Goal: Information Seeking & Learning: Learn about a topic

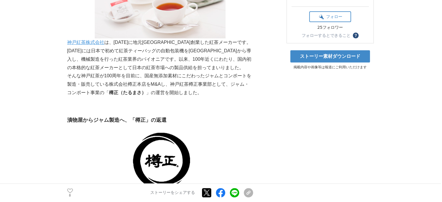
scroll to position [159, 0]
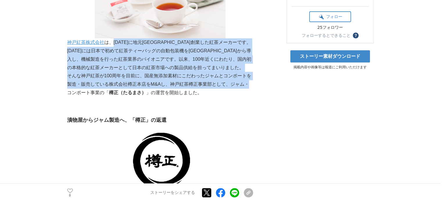
drag, startPoint x: 113, startPoint y: 30, endPoint x: 251, endPoint y: 73, distance: 144.2
click at [99, 72] on p "そんな神戸紅茶が100周年を目前に、国産無添加素材にこだわったジャムとコンポートを製造・販売している株式会社樽正本店をM&Aし、神戸紅茶樽正事業部として、ジャ…" at bounding box center [160, 84] width 186 height 25
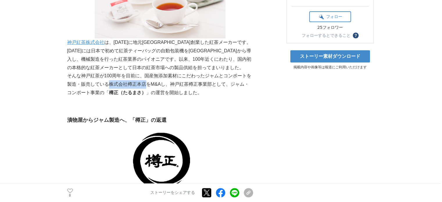
drag, startPoint x: 108, startPoint y: 73, endPoint x: 145, endPoint y: 73, distance: 37.2
click at [145, 73] on p "そんな神戸紅茶が100周年を目前に、国産無添加素材にこだわったジャムとコンポートを製造・販売している株式会社樽正本店をM&Aし、神戸紅茶樽正事業部として、ジャ…" at bounding box center [160, 84] width 186 height 25
click at [154, 73] on p "そんな神戸紅茶が100周年を目前に、国産無添加素材にこだわったジャムとコンポートを製造・販売している株式会社樽正本店をM&Aし、神戸紅茶樽正事業部として、ジャ…" at bounding box center [160, 84] width 186 height 25
click at [146, 72] on p "そんな神戸紅茶が100周年を目前に、国産無添加素材にこだわったジャムとコンポートを製造・販売している株式会社樽正本店をM&Aし、神戸紅茶樽正事業部として、ジャ…" at bounding box center [160, 84] width 186 height 25
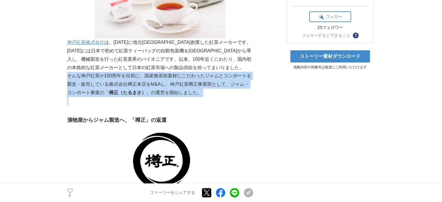
click at [146, 72] on p "そんな神戸紅茶が100周年を目前に、国産無添加素材にこだわったジャムとコンポートを製造・販売している株式会社樽正本店をM&Aし、神戸紅茶樽正事業部として、ジャ…" at bounding box center [160, 84] width 186 height 25
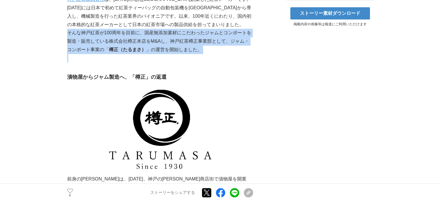
scroll to position [200, 0]
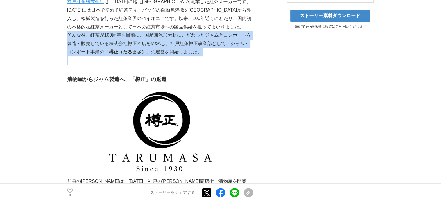
click at [180, 31] on p "そんな神戸紅茶が100周年を目前に、国産無添加素材にこだわったジャムとコンポートを製造・販売している株式会社樽正本店をM&Aし、神戸紅茶樽正事業部として、ジャ…" at bounding box center [160, 43] width 186 height 25
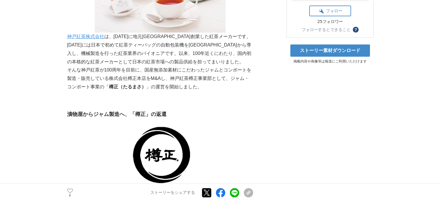
scroll to position [166, 0]
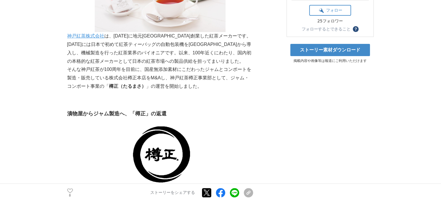
click at [128, 65] on p "そんな神戸紅茶が100周年を目前に、国産無添加素材にこだわったジャムとコンポートを製造・販売している株式会社樽正本店をM&Aし、神戸紅茶樽正事業部として、ジャ…" at bounding box center [160, 77] width 186 height 25
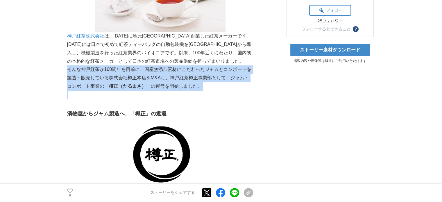
click at [128, 65] on p "そんな神戸紅茶が100周年を目前に、国産無添加素材にこだわったジャムとコンポートを製造・販売している株式会社樽正本店をM&Aし、神戸紅茶樽正事業部として、ジャ…" at bounding box center [160, 77] width 186 height 25
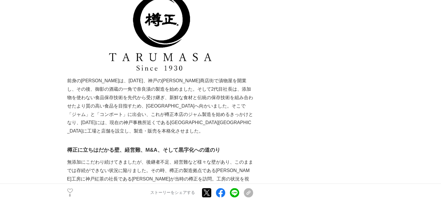
scroll to position [301, 0]
click at [140, 71] on p "前身の[PERSON_NAME]は、[DATE]、神戸の[PERSON_NAME]商店街で漬物屋を開業し、その後、御影の酒蔵の一角で奈良漬の製造を始めました。…" at bounding box center [160, 60] width 186 height 148
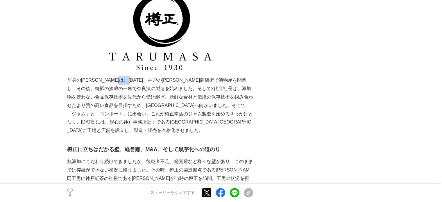
click at [140, 71] on p "前身の[PERSON_NAME]は、[DATE]、神戸の[PERSON_NAME]商店街で漬物屋を開業し、その後、御影の酒蔵の一角で奈良漬の製造を始めました。…" at bounding box center [160, 60] width 186 height 148
click at [159, 76] on p "前身の[PERSON_NAME]は、[DATE]、神戸の[PERSON_NAME]商店街で漬物屋を開業し、その後、御影の酒蔵の一角で奈良漬の製造を始めました。…" at bounding box center [160, 60] width 186 height 148
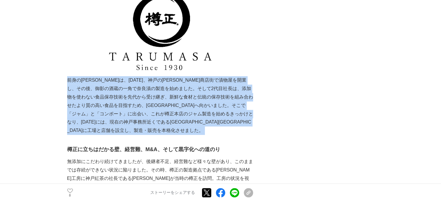
click at [159, 76] on p "前身の[PERSON_NAME]は、[DATE]、神戸の[PERSON_NAME]商店街で漬物屋を開業し、その後、御影の酒蔵の一角で奈良漬の製造を始めました。…" at bounding box center [160, 60] width 186 height 148
click at [179, 97] on p "前身の[PERSON_NAME]は、[DATE]、神戸の[PERSON_NAME]商店街で漬物屋を開業し、その後、御影の酒蔵の一角で奈良漬の製造を始めました。…" at bounding box center [160, 60] width 186 height 148
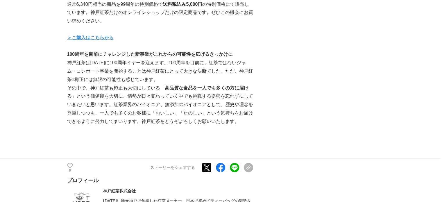
scroll to position [1210, 0]
click at [136, 77] on p "神戸紅茶は[DATE]に100周年イヤーを迎えます。100周年を目前に、紅茶ではないジャム・コンポート事業を開始することは神戸紅茶にとって大きな決断でした。た…" at bounding box center [160, 70] width 186 height 25
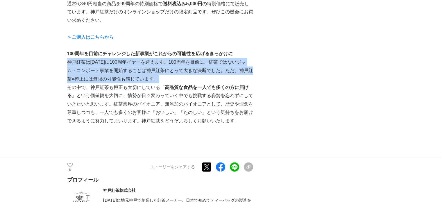
click at [136, 77] on p "神戸紅茶は[DATE]に100周年イヤーを迎えます。100周年を目前に、紅茶ではないジャム・コンポート事業を開始することは神戸紅茶にとって大きな決断でした。た…" at bounding box center [160, 70] width 186 height 25
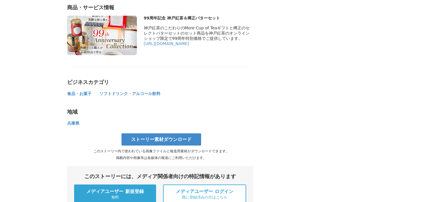
scroll to position [1541, 0]
